Goal: Find specific page/section: Find specific page/section

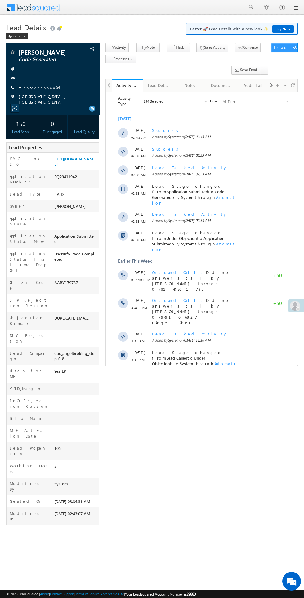
click at [214, 379] on span "Show More" at bounding box center [204, 385] width 33 height 12
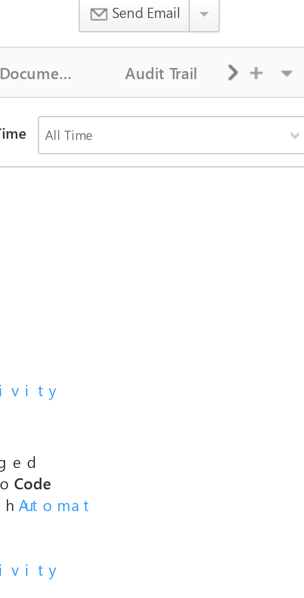
click at [272, 86] on span at bounding box center [272, 85] width 4 height 11
click at [273, 87] on span at bounding box center [272, 85] width 4 height 11
click at [252, 86] on div "New Referral Leads" at bounding box center [253, 85] width 21 height 7
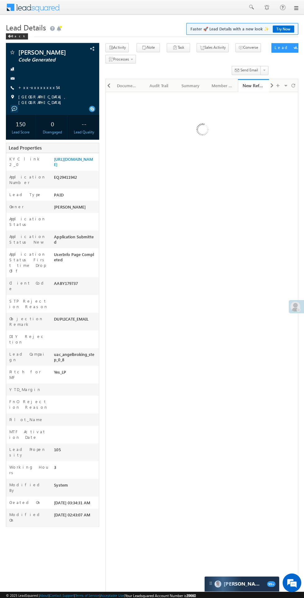
click at [292, 310] on div at bounding box center [297, 305] width 16 height 13
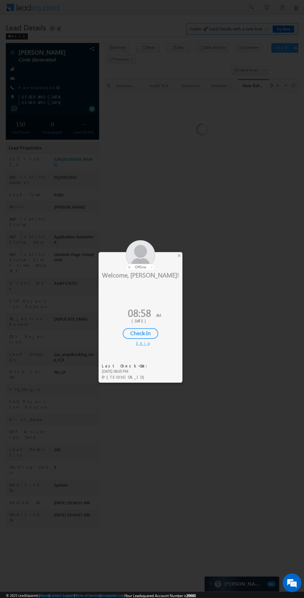
click at [138, 334] on div "Check-In" at bounding box center [140, 333] width 35 height 11
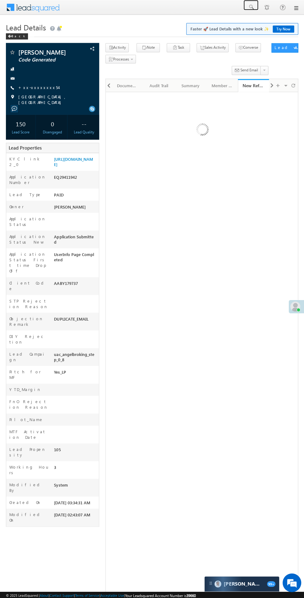
click at [249, 7] on span at bounding box center [251, 7] width 6 height 6
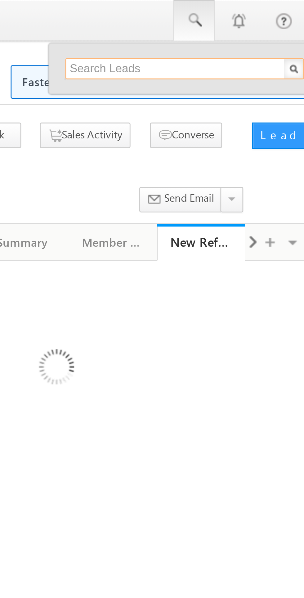
paste input "Rezzak sheikh"
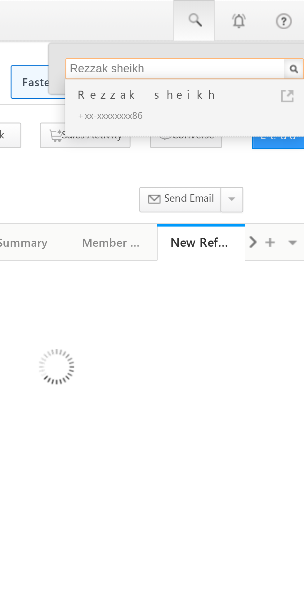
type input "Rezzak sheikh"
click at [220, 35] on div "Rezzak sheikh" at bounding box center [250, 33] width 83 height 7
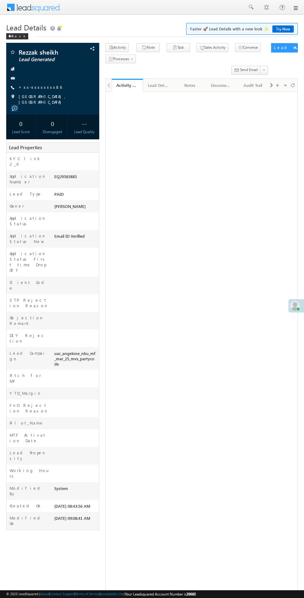
click at [196, 595] on span "39660" at bounding box center [191, 594] width 9 height 5
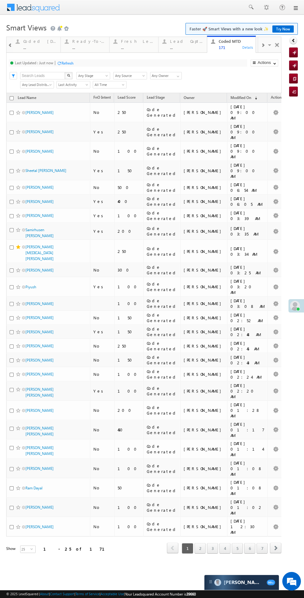
click at [36, 42] on div "Coded [DATE]" at bounding box center [40, 41] width 34 height 5
